Goal: Information Seeking & Learning: Find specific fact

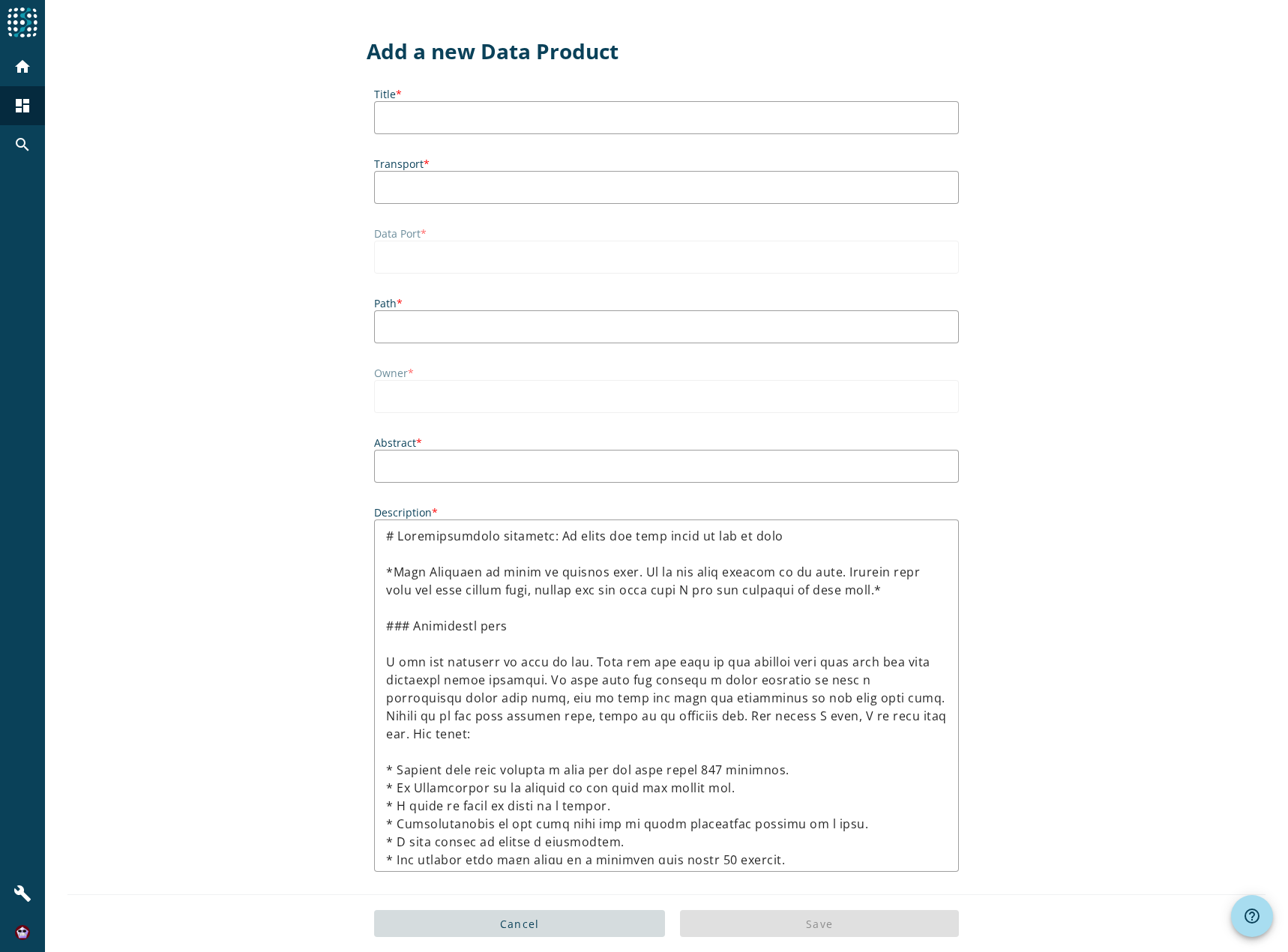
click at [1035, 86] on div "Add a new Data Product Title * Transport * Data Port * Path * Owner * Abstract …" at bounding box center [666, 624] width 1243 height 1249
click at [28, 141] on mat-icon "search" at bounding box center [22, 145] width 18 height 18
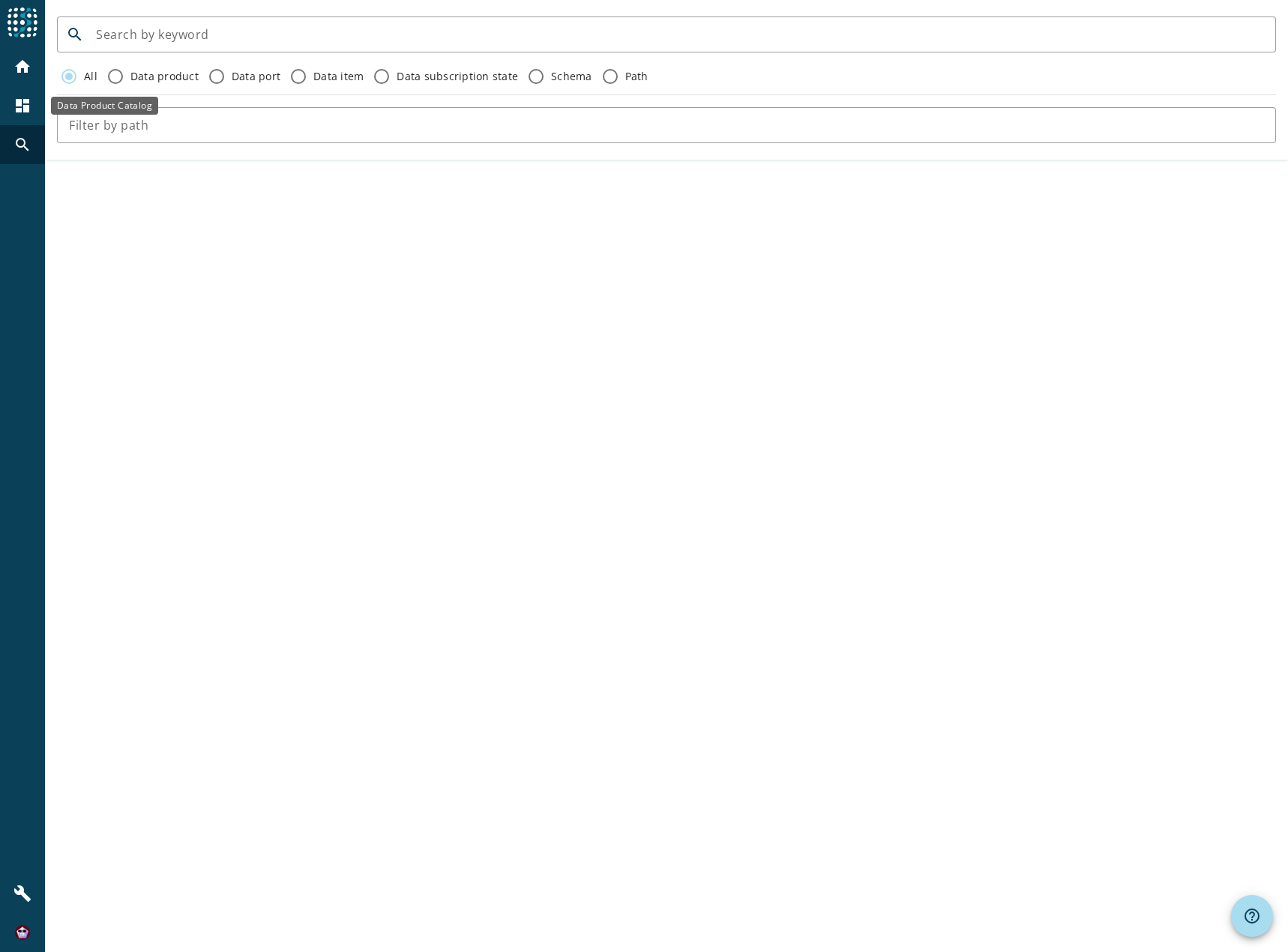
click at [24, 109] on mat-icon "dashboard" at bounding box center [22, 105] width 18 height 18
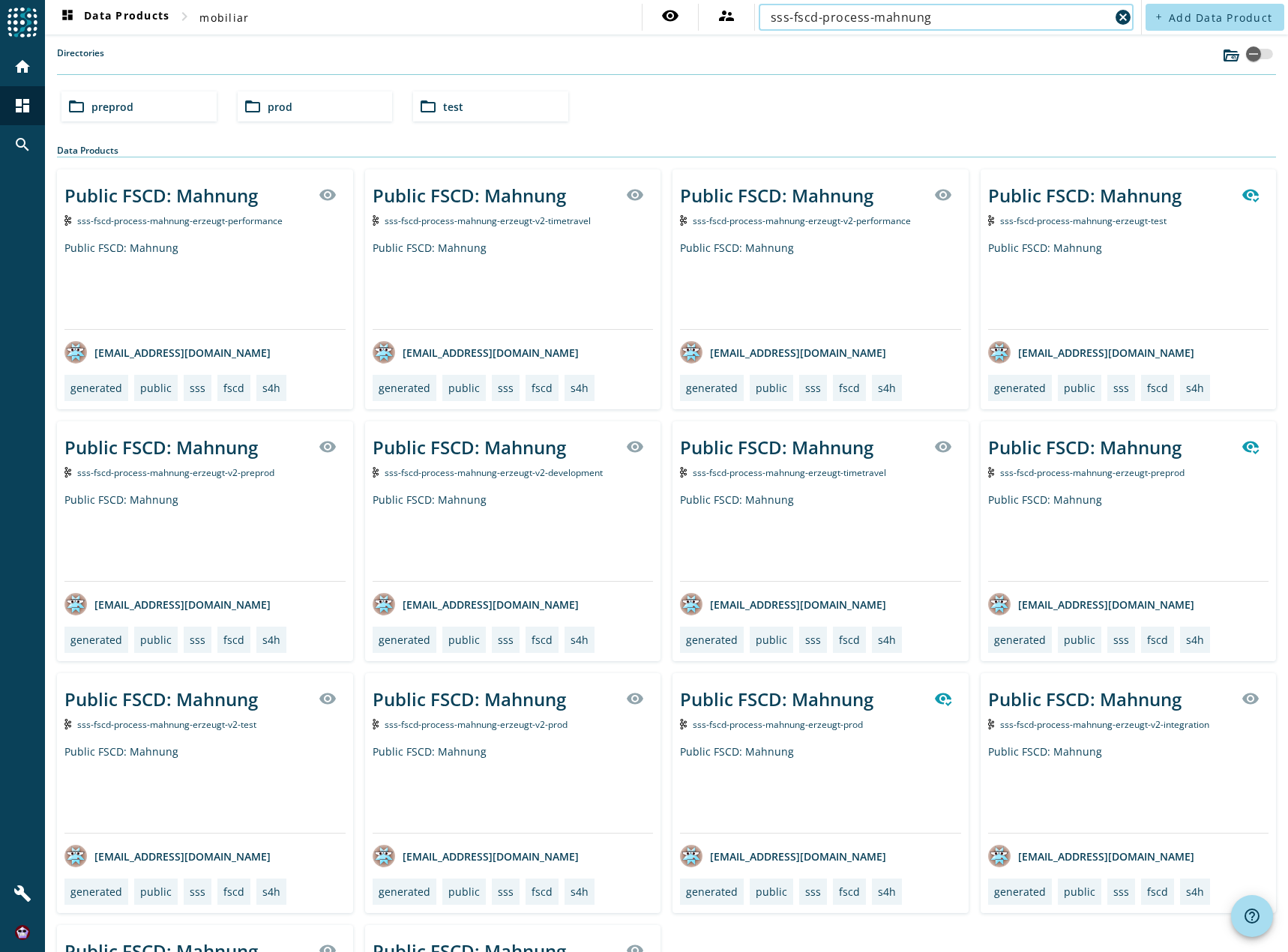
type input "sss-fscd-process-mahnung"
click at [496, 697] on div "Public FSCD: Mahnung" at bounding box center [469, 699] width 194 height 25
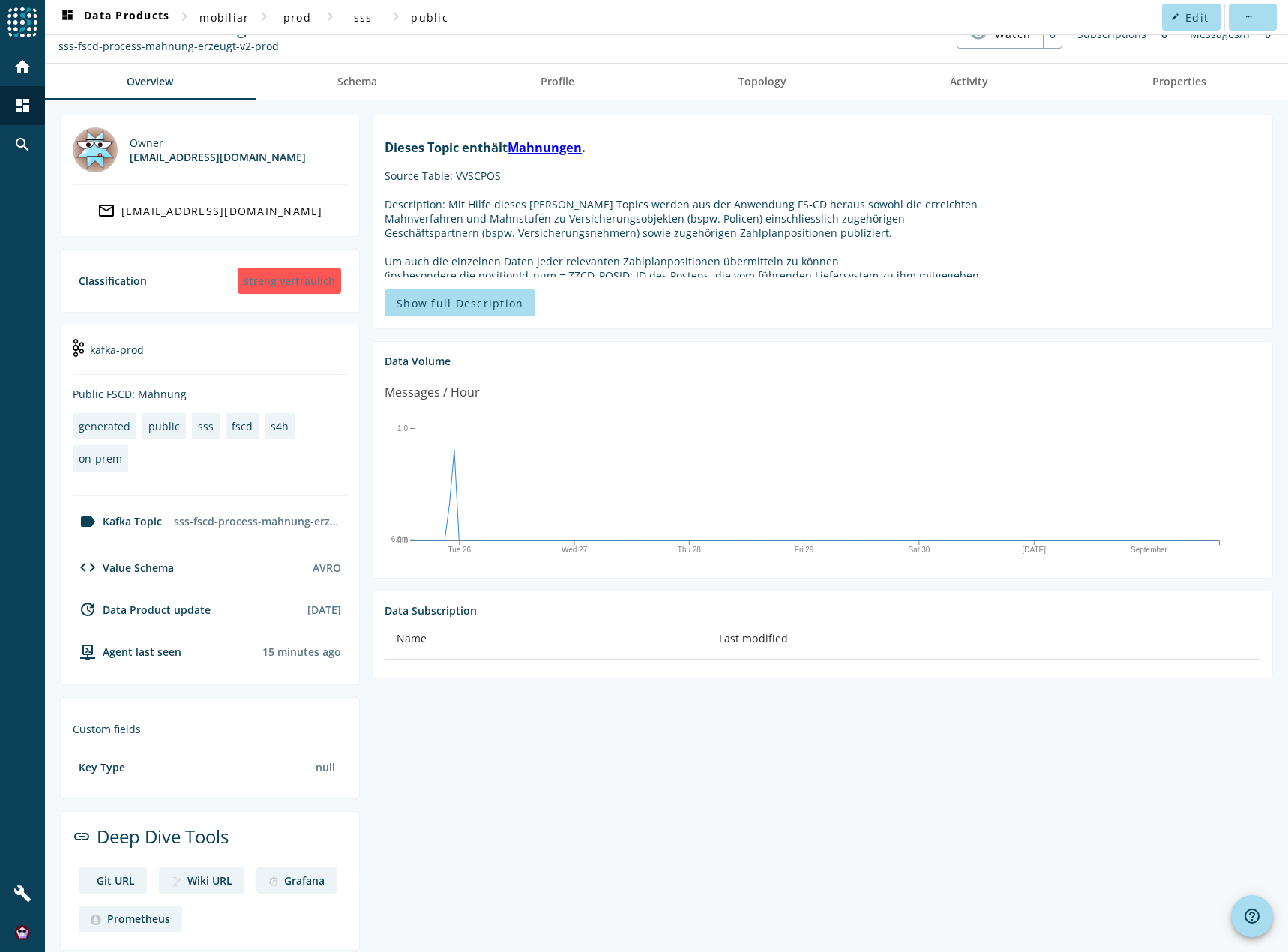
scroll to position [44, 0]
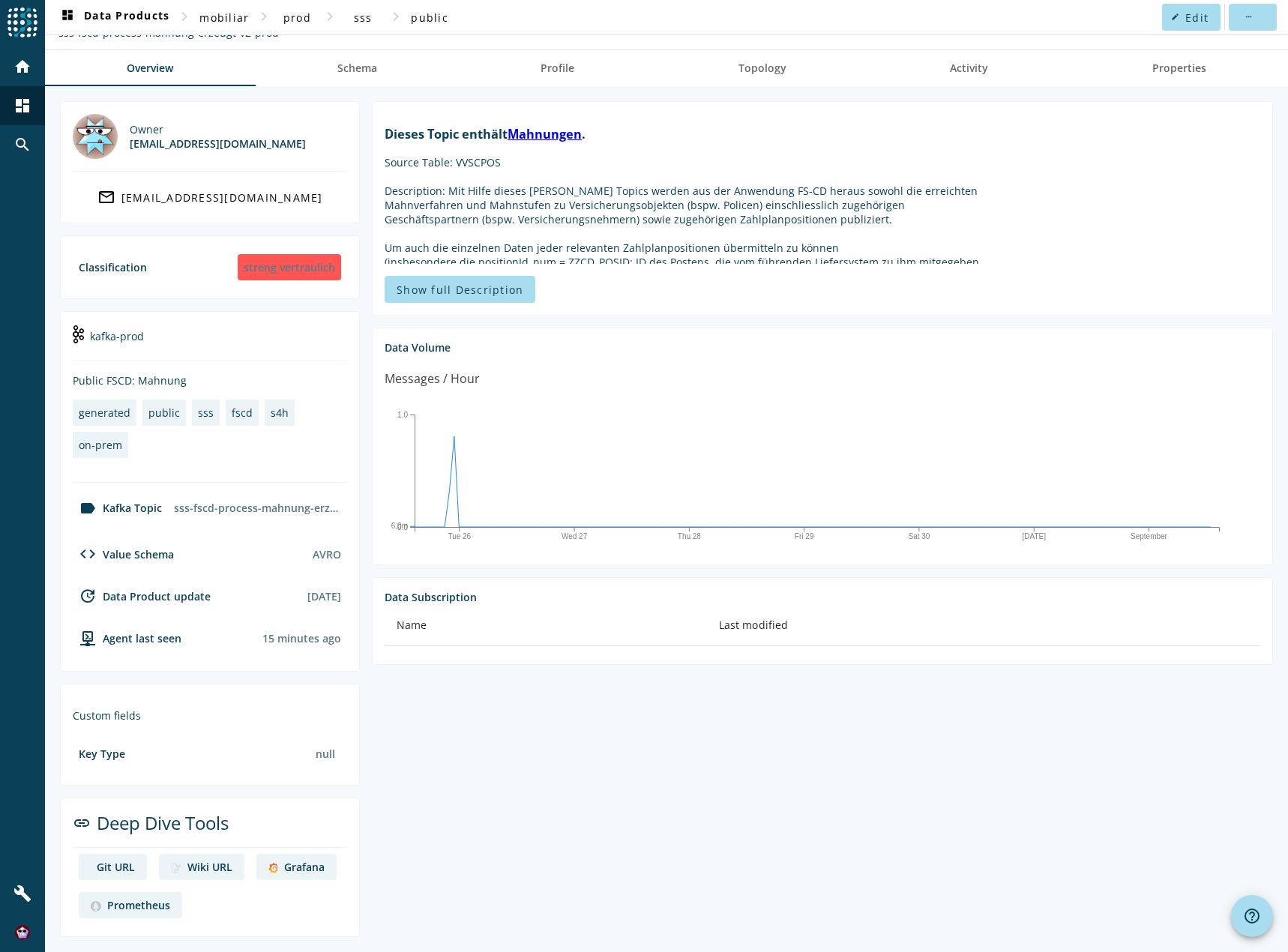
click at [317, 863] on div "Grafana" at bounding box center [304, 867] width 40 height 14
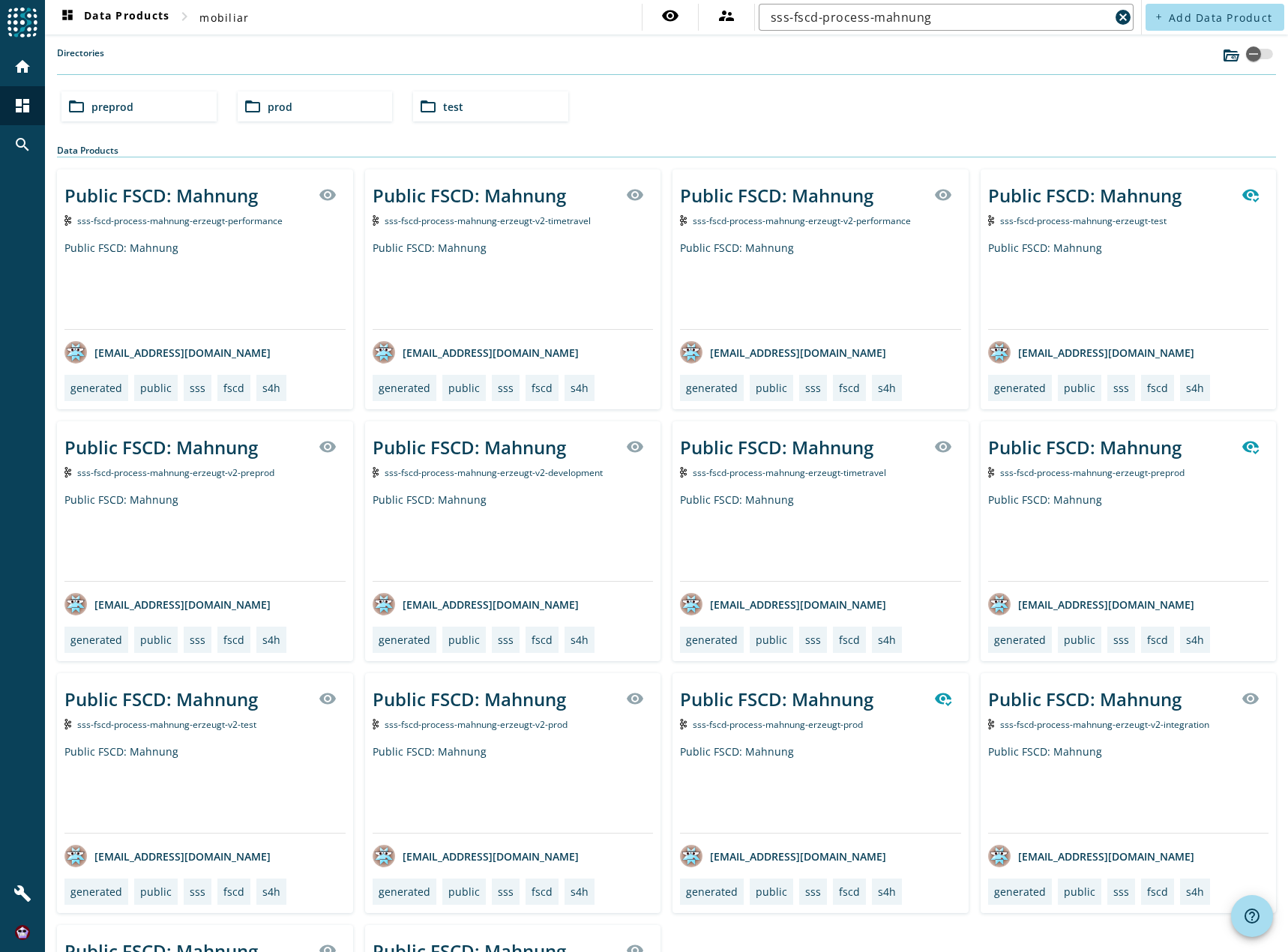
click at [748, 702] on div "Public FSCD: Mahnung" at bounding box center [777, 699] width 194 height 25
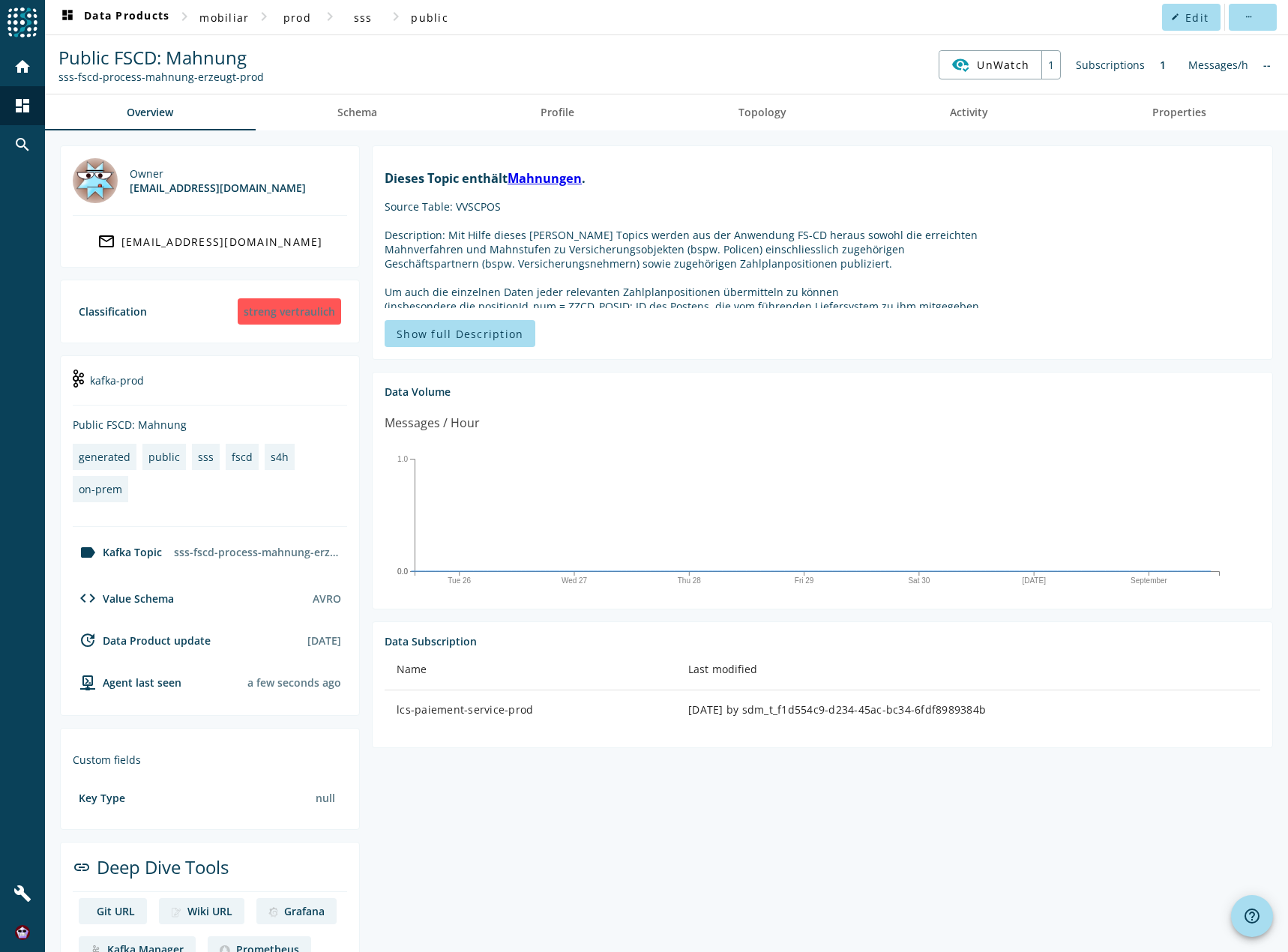
click at [515, 806] on section "Dieses Topic enthält Mahnungen . Source Table: VVSCPOS Description: Mit Hilfe d…" at bounding box center [817, 564] width 914 height 836
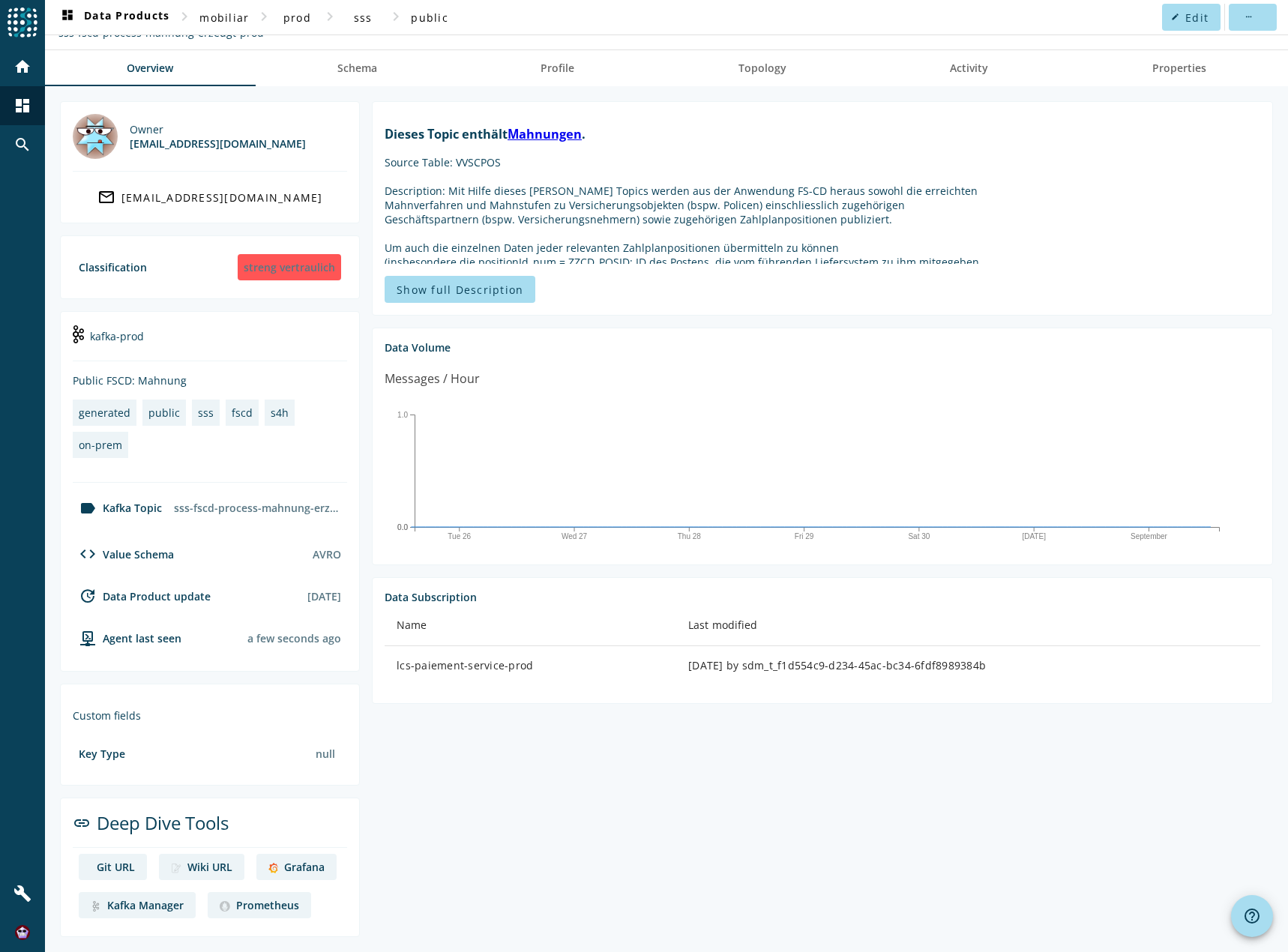
click at [288, 863] on div "Grafana" at bounding box center [304, 867] width 40 height 14
